Goal: Task Accomplishment & Management: Complete application form

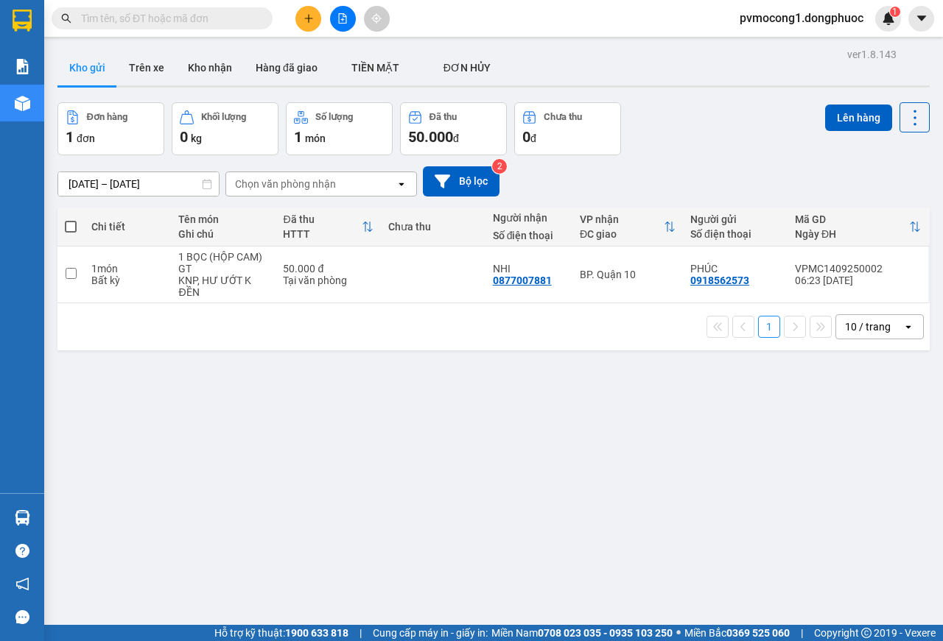
click at [303, 13] on icon "plus" at bounding box center [308, 18] width 10 height 10
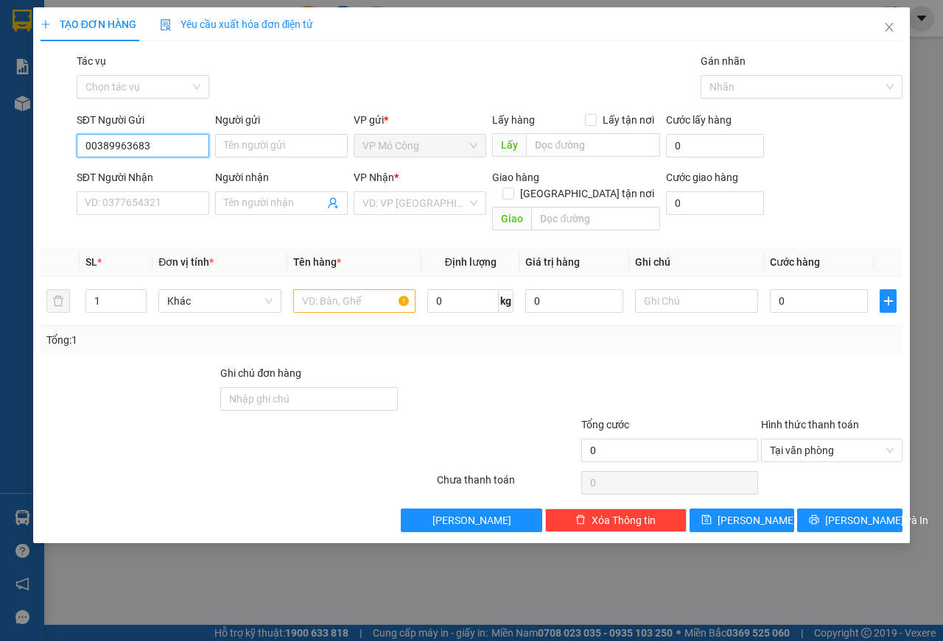
click at [92, 147] on input "00389963683" at bounding box center [143, 146] width 133 height 24
type input "0389963683"
click at [118, 174] on div "0389963683 - LAN" at bounding box center [142, 175] width 115 height 16
type input "LAN"
type input "0347558120"
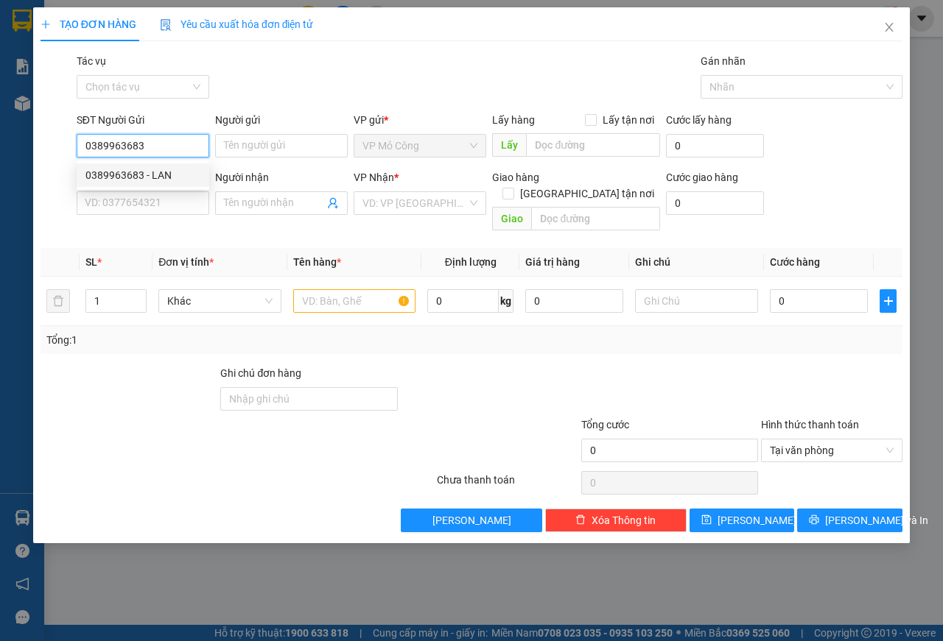
type input "THANH"
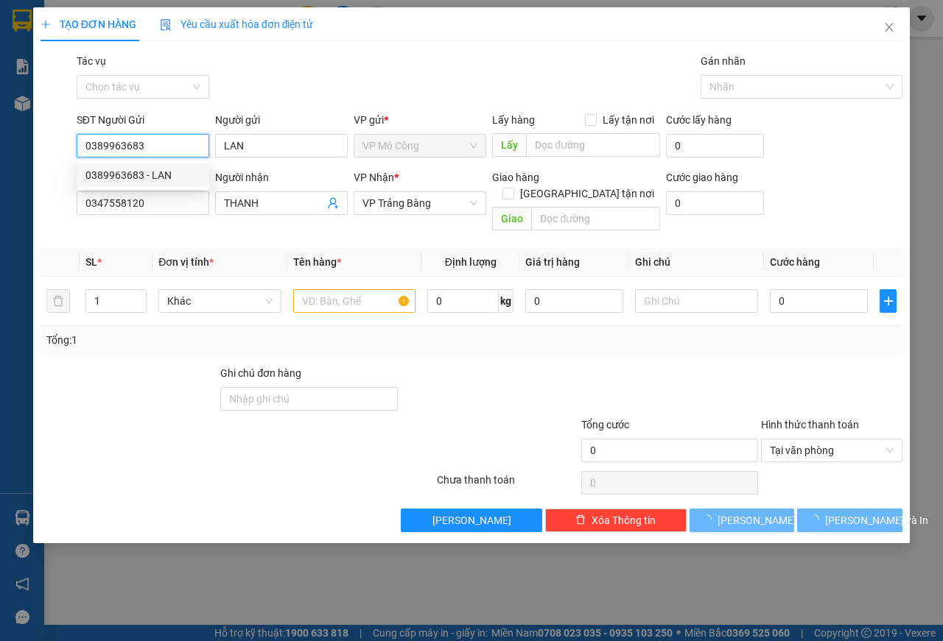
type input "30.000"
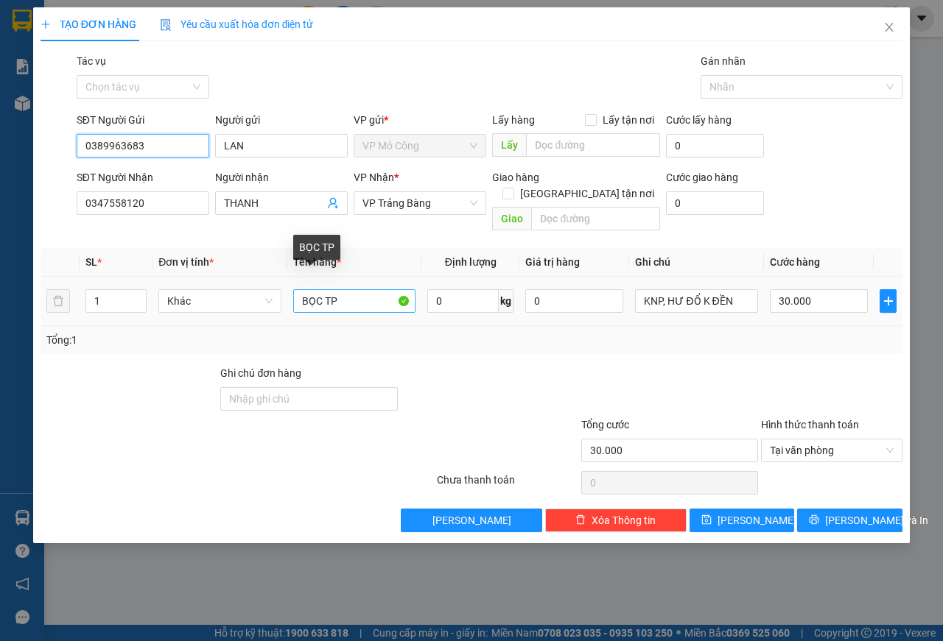
type input "0389963683"
click at [352, 289] on input "BỌC TP" at bounding box center [354, 301] width 123 height 24
click at [296, 289] on input "BỌC TP" at bounding box center [354, 301] width 123 height 24
type input "1 BỌC TP"
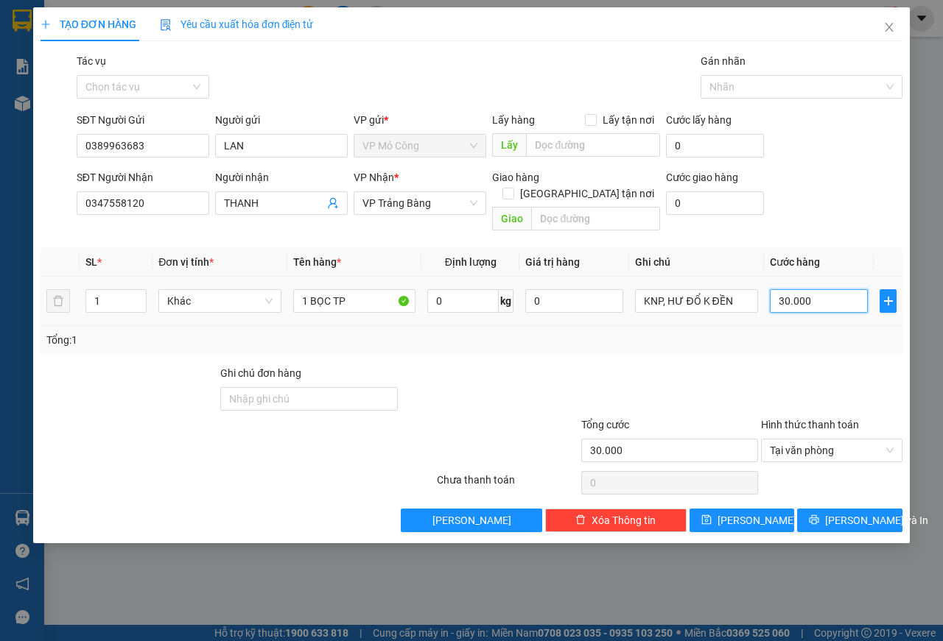
click at [815, 289] on input "30.000" at bounding box center [819, 301] width 98 height 24
type input "2"
type input "25"
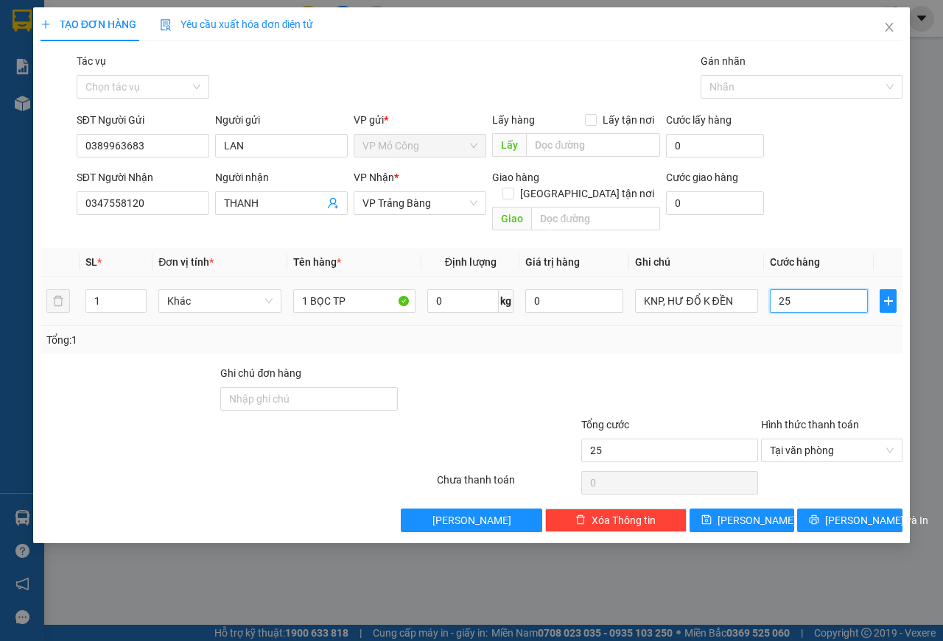
type input "250"
type input "2.500"
type input "25.000"
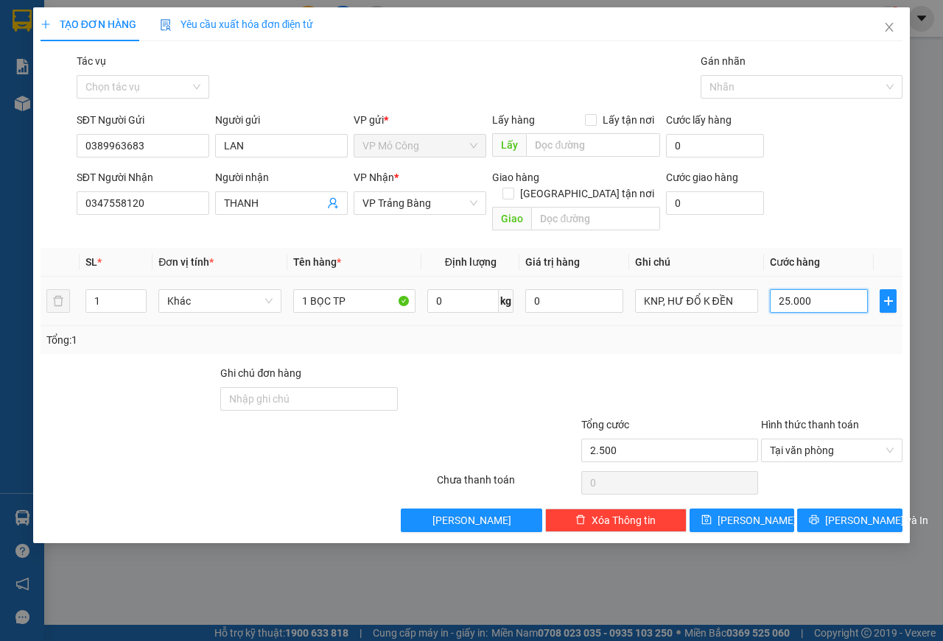
type input "25.000"
click at [854, 513] on span "[PERSON_NAME] và In" at bounding box center [876, 521] width 103 height 16
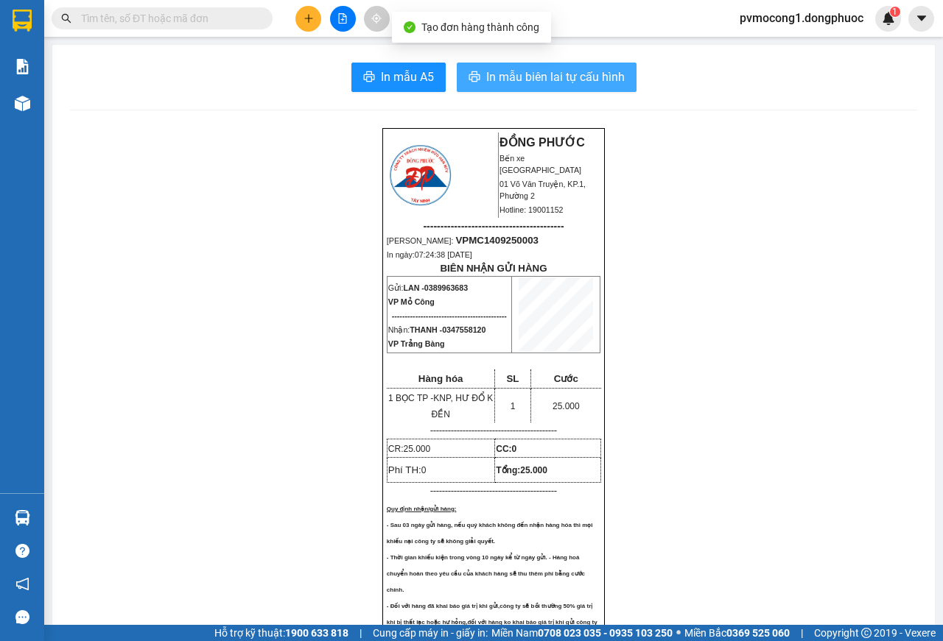
click at [539, 71] on span "In mẫu biên lai tự cấu hình" at bounding box center [555, 77] width 138 height 18
